Goal: Transaction & Acquisition: Purchase product/service

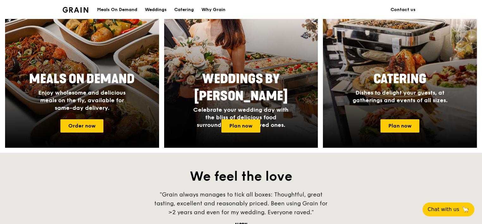
scroll to position [316, 0]
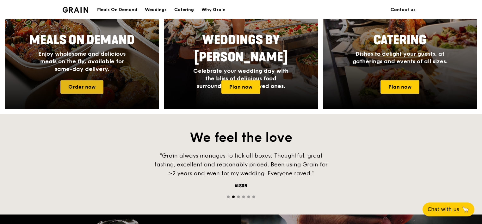
click at [91, 81] on link "Order now" at bounding box center [81, 86] width 43 height 13
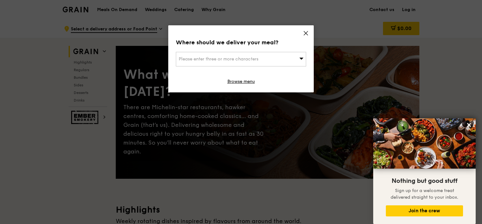
click at [302, 32] on div "Where should we deliver your meal? Please enter three or more characters Browse…" at bounding box center [240, 58] width 145 height 67
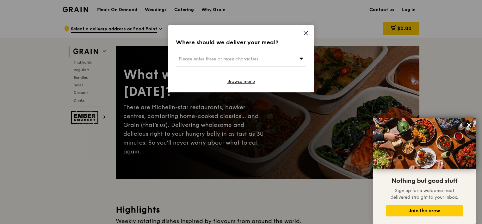
click at [305, 32] on icon at bounding box center [306, 33] width 6 height 6
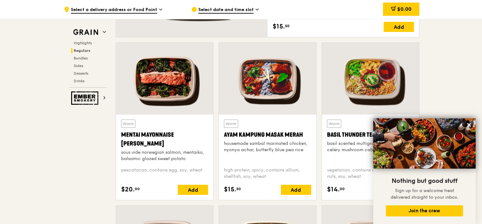
scroll to position [537, 0]
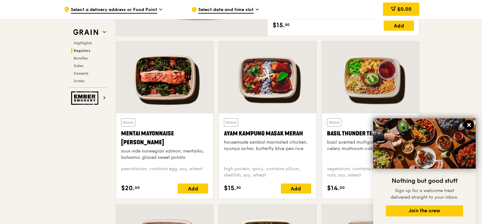
click at [469, 125] on icon at bounding box center [469, 125] width 4 height 4
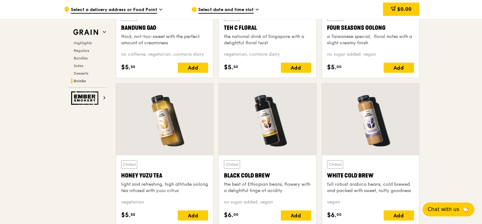
scroll to position [2291, 0]
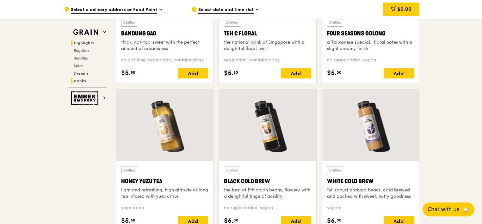
click at [82, 42] on span "Highlights" at bounding box center [84, 43] width 20 height 4
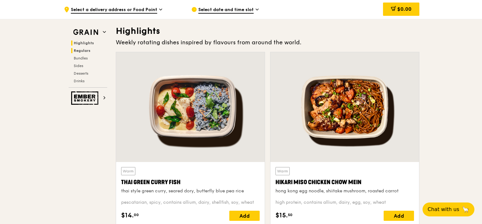
click at [81, 48] on span "Regulars" at bounding box center [82, 50] width 17 height 4
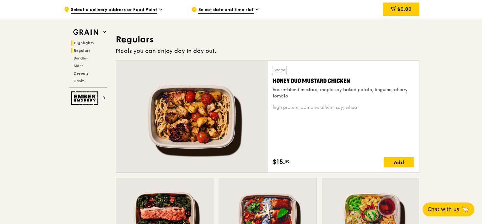
scroll to position [409, 0]
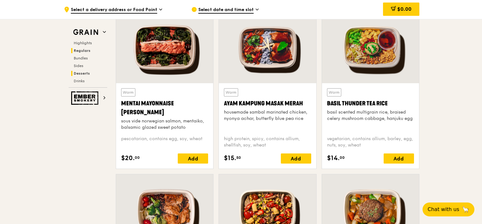
click at [83, 73] on span "Desserts" at bounding box center [82, 73] width 16 height 4
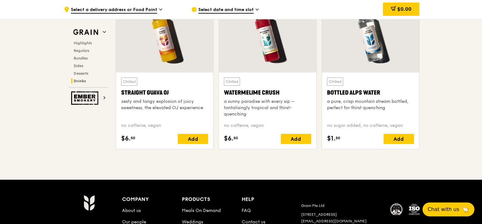
scroll to position [2521, 0]
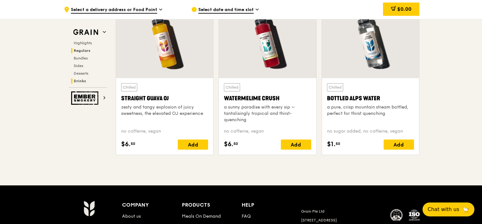
click at [81, 51] on span "Regulars" at bounding box center [82, 50] width 17 height 4
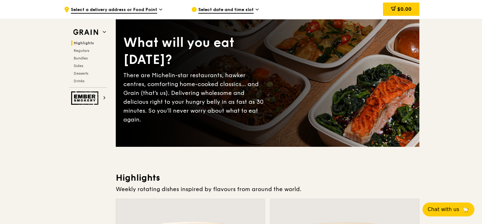
scroll to position [0, 0]
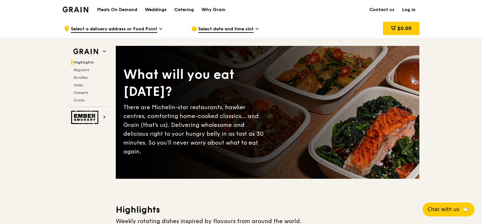
click at [228, 27] on span "Select date and time slot" at bounding box center [225, 29] width 55 height 7
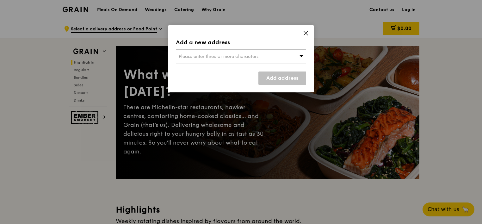
click at [311, 33] on div "Add a new address Please enter three or more characters Add address" at bounding box center [240, 58] width 145 height 67
click at [308, 33] on div "Add a new address Please enter three or more characters Add address" at bounding box center [240, 58] width 145 height 67
drag, startPoint x: 308, startPoint y: 33, endPoint x: 304, endPoint y: 33, distance: 3.8
click at [304, 33] on icon at bounding box center [306, 33] width 6 height 6
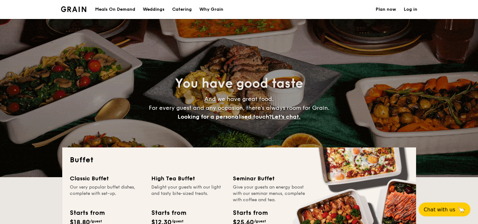
select select
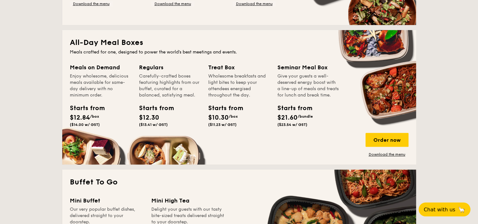
scroll to position [253, 0]
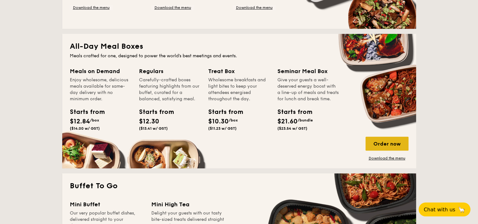
click at [397, 147] on div "Order now" at bounding box center [387, 144] width 43 height 14
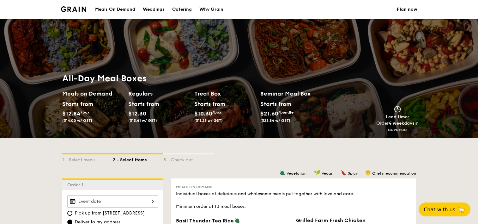
click at [127, 11] on div "Meals On Demand" at bounding box center [115, 9] width 40 height 19
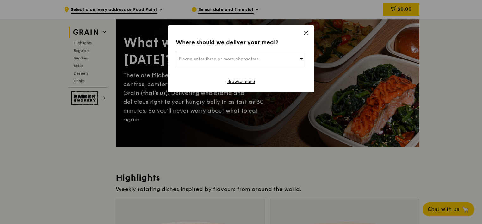
click at [305, 32] on icon at bounding box center [306, 33] width 6 height 6
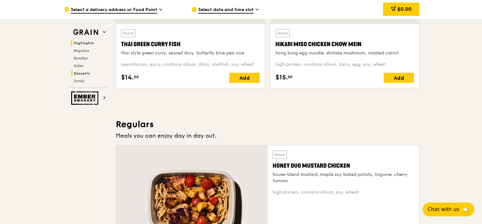
click at [84, 75] on span "Desserts" at bounding box center [82, 73] width 16 height 4
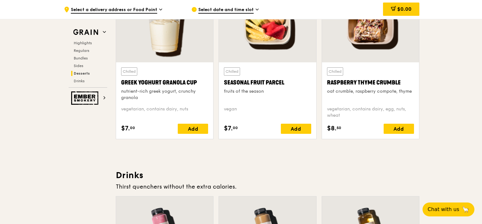
scroll to position [2037, 0]
